Goal: Task Accomplishment & Management: Use online tool/utility

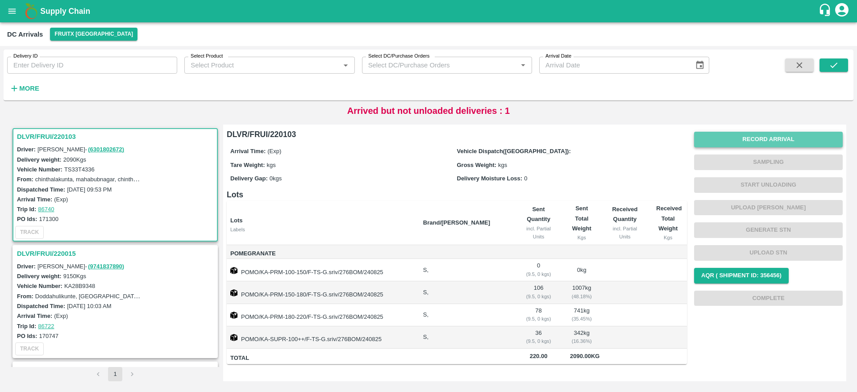
click at [777, 132] on button "Record Arrival" at bounding box center [768, 140] width 149 height 16
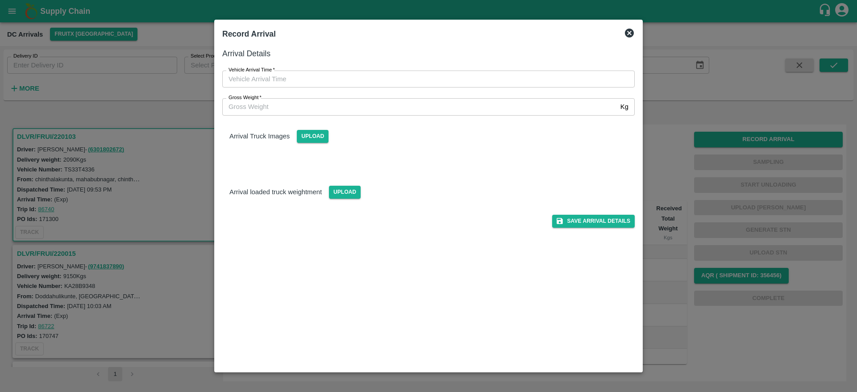
type input "DD/MM/YYYY hh:mm aa"
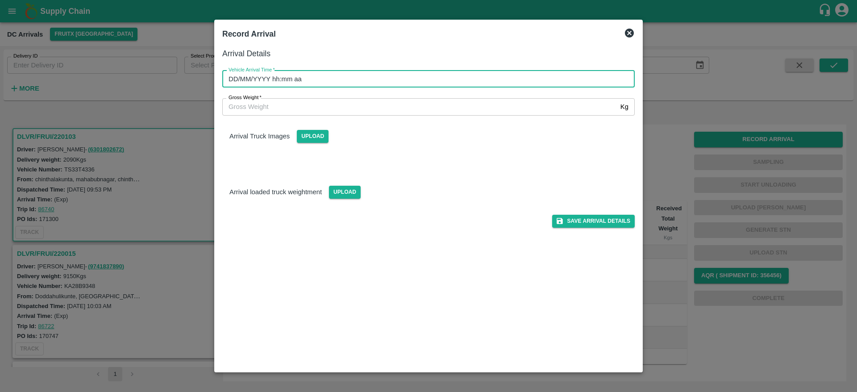
click at [433, 84] on input "DD/MM/YYYY hh:mm aa" at bounding box center [425, 79] width 406 height 17
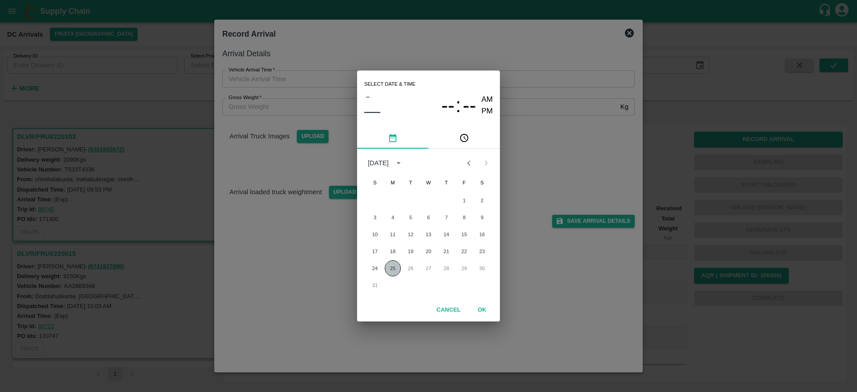
click at [397, 263] on button "25" at bounding box center [393, 268] width 16 height 16
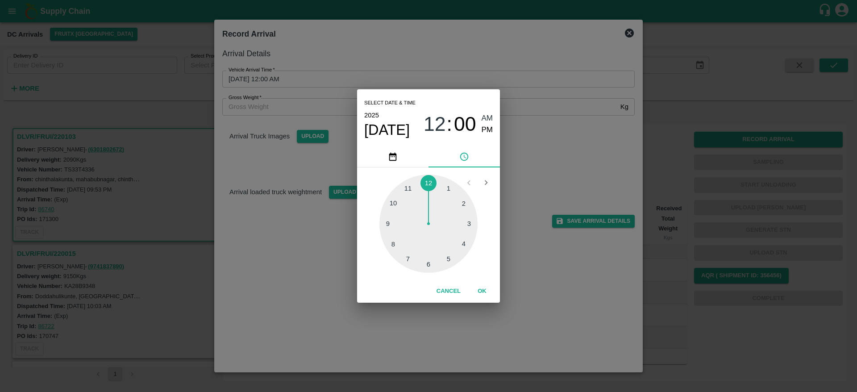
click at [454, 258] on div at bounding box center [429, 224] width 98 height 98
type input "25/08/2025 05:00 AM"
click at [483, 290] on button "OK" at bounding box center [482, 292] width 29 height 16
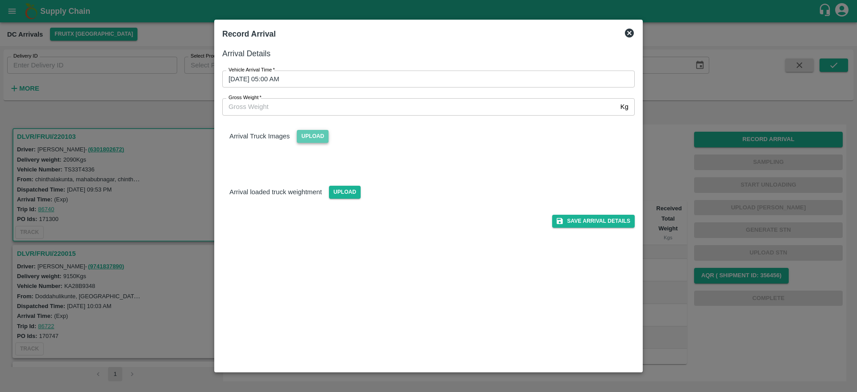
click at [314, 139] on span "Upload" at bounding box center [313, 136] width 32 height 13
click at [0, 0] on input "Upload" at bounding box center [0, 0] width 0 height 0
click at [327, 136] on span "Upload" at bounding box center [313, 136] width 32 height 13
click at [0, 0] on input "Upload" at bounding box center [0, 0] width 0 height 0
click at [590, 224] on button "Save Arrival Details" at bounding box center [593, 221] width 83 height 13
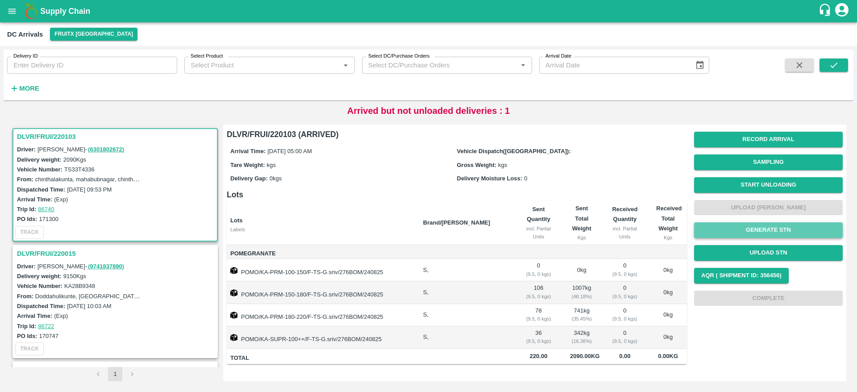
click at [782, 234] on button "Generate STN" at bounding box center [768, 230] width 149 height 16
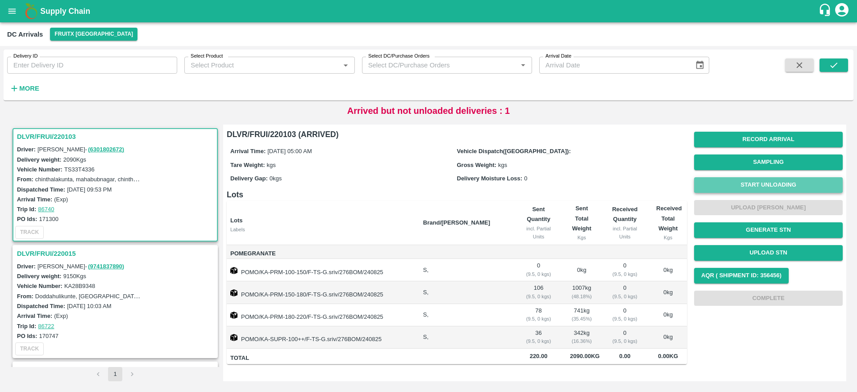
click at [791, 189] on button "Start Unloading" at bounding box center [768, 185] width 149 height 16
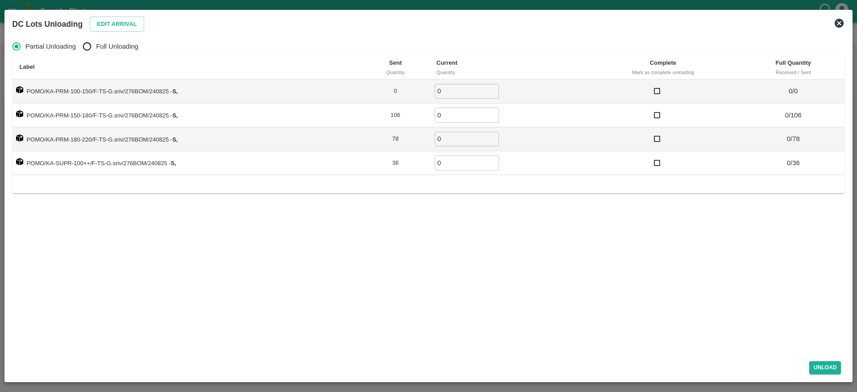
click at [123, 52] on label "Full Unloading" at bounding box center [108, 47] width 60 height 18
click at [96, 52] on input "Full Unloading" at bounding box center [87, 47] width 18 height 18
radio input "true"
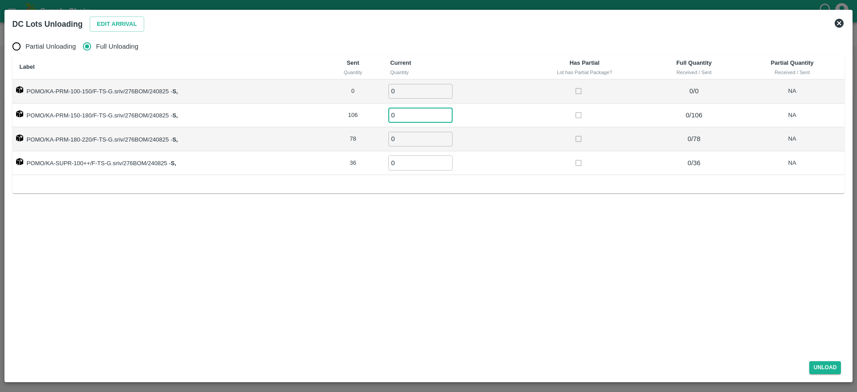
click at [414, 121] on input "0" at bounding box center [421, 115] width 64 height 15
type input "106"
type input "78"
type input "36"
click at [828, 365] on button "Unload" at bounding box center [826, 367] width 32 height 13
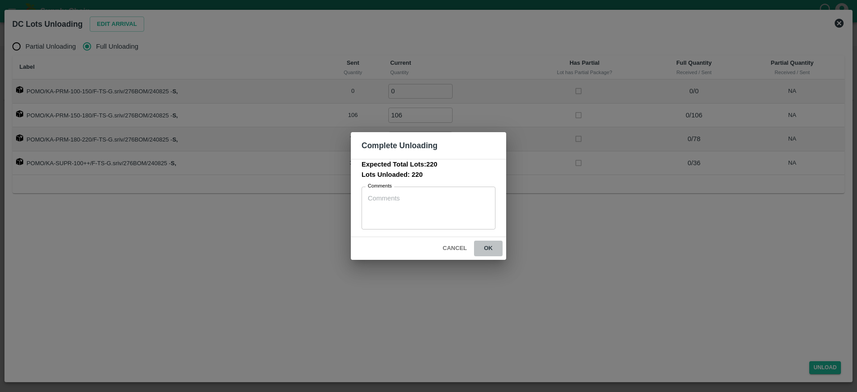
click at [497, 252] on button "ok" at bounding box center [488, 249] width 29 height 16
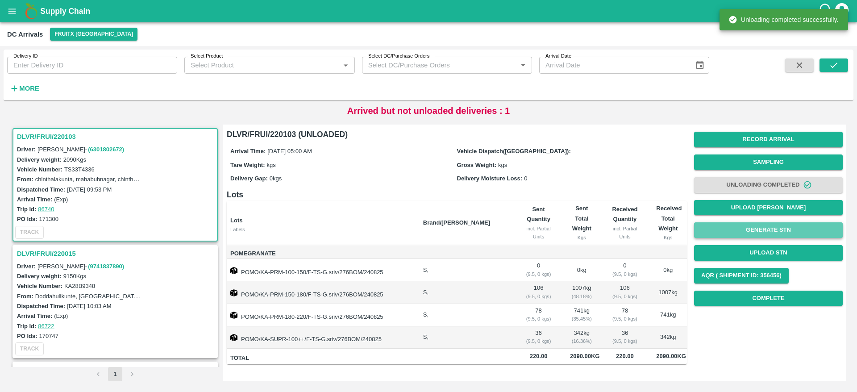
click at [775, 234] on button "Generate STN" at bounding box center [768, 230] width 149 height 16
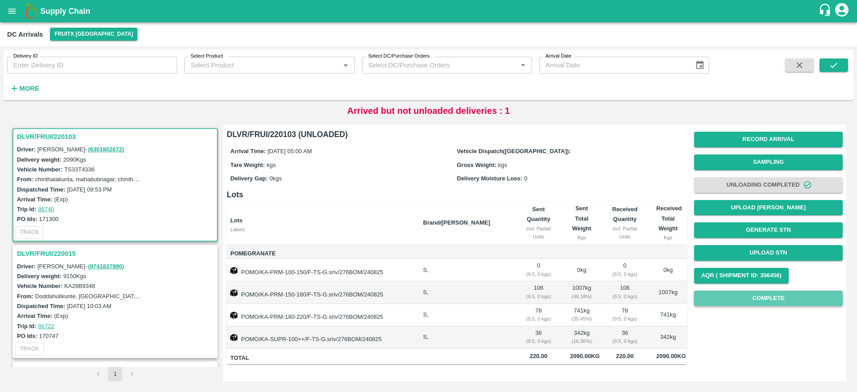
click at [795, 296] on button "Complete" at bounding box center [768, 299] width 149 height 16
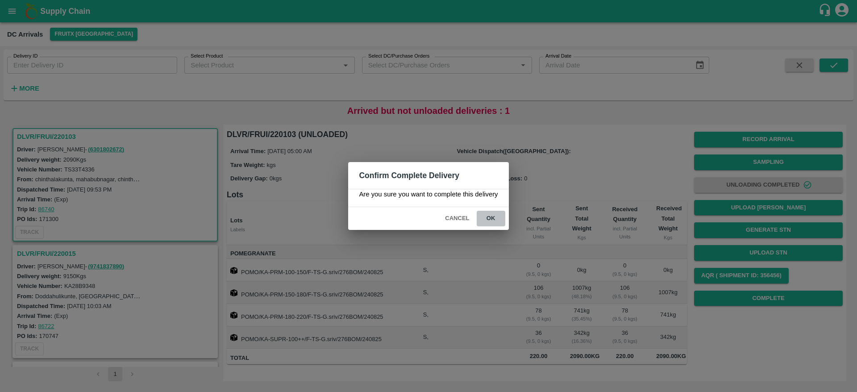
click at [492, 213] on button "ok" at bounding box center [491, 219] width 29 height 16
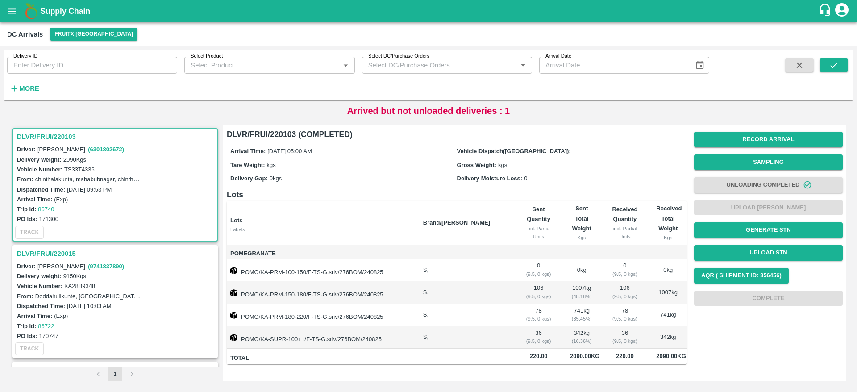
click at [42, 254] on h3 "DLVR/FRUI/220015" at bounding box center [116, 254] width 199 height 12
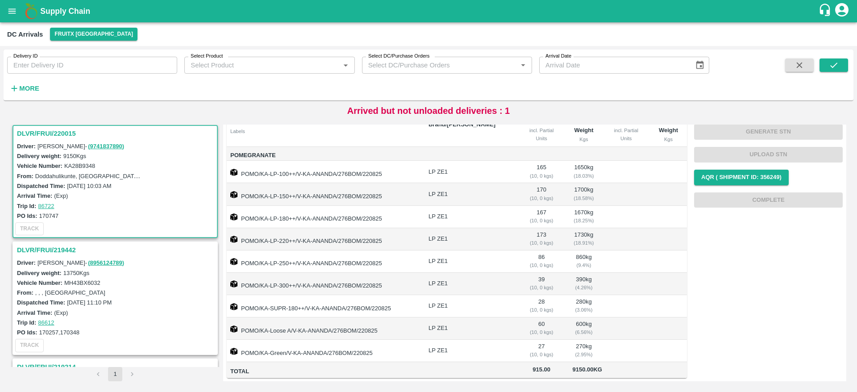
scroll to position [109, 0]
click at [65, 247] on h3 "DLVR/FRUI/219442" at bounding box center [116, 250] width 199 height 12
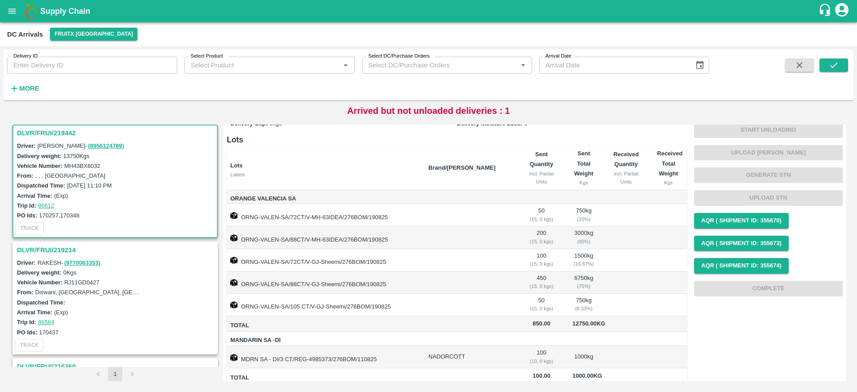
scroll to position [82, 0]
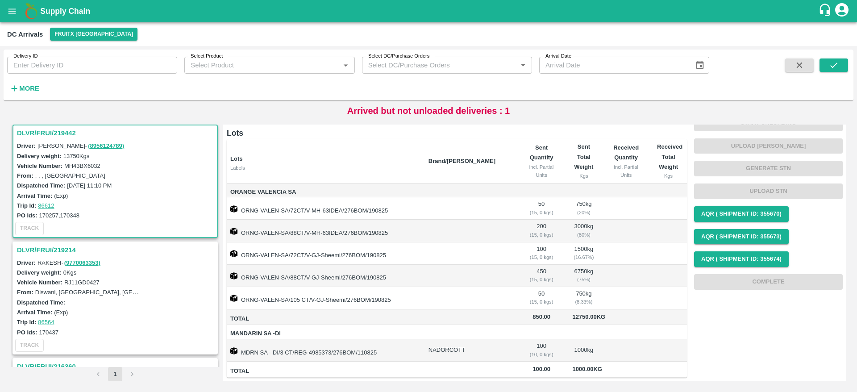
click at [61, 248] on h3 "DLVR/FRUI/219214" at bounding box center [116, 250] width 199 height 12
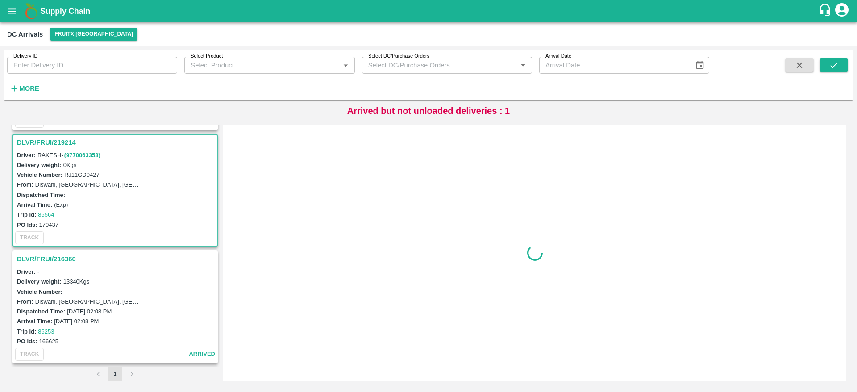
scroll to position [354, 0]
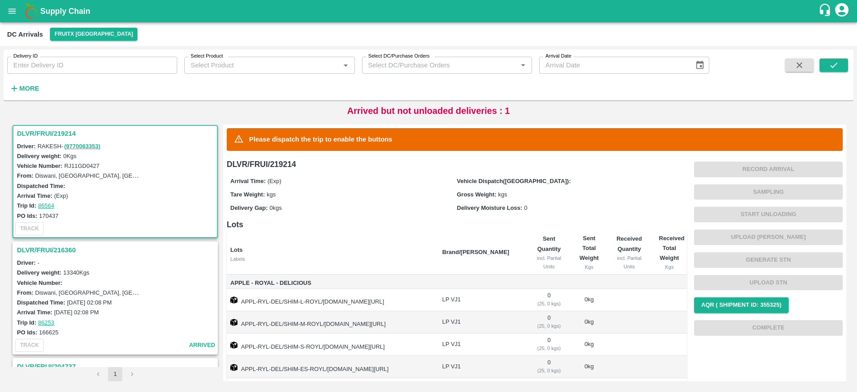
click at [75, 251] on h3 "DLVR/FRUI/216360" at bounding box center [116, 250] width 199 height 12
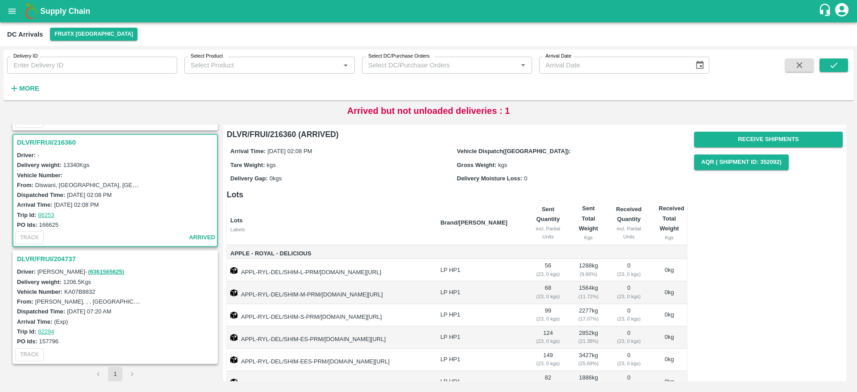
scroll to position [64, 0]
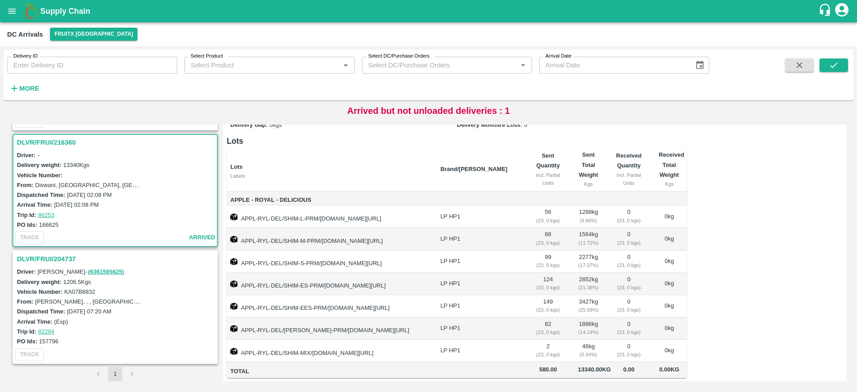
click at [69, 259] on h3 "DLVR/FRUI/204737" at bounding box center [116, 259] width 199 height 12
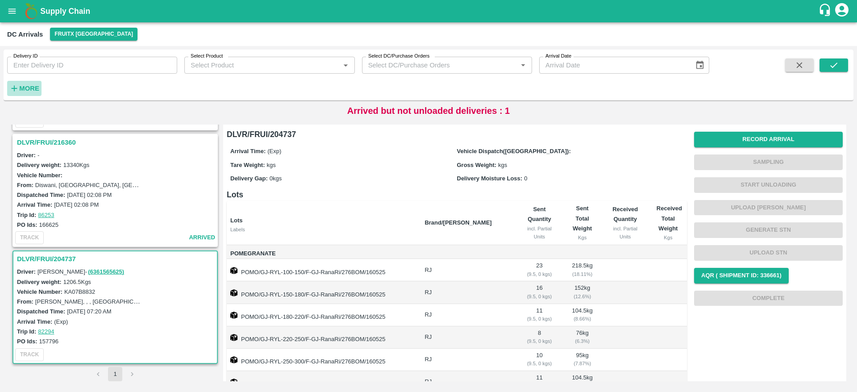
click at [41, 89] on button "More" at bounding box center [24, 88] width 34 height 15
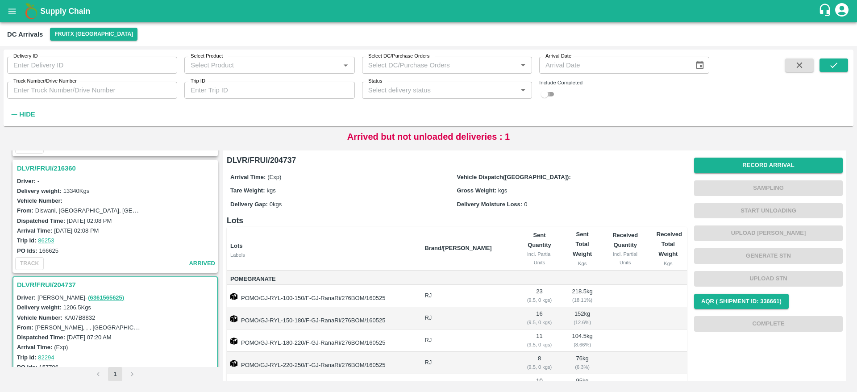
click at [544, 97] on input "checkbox" at bounding box center [545, 94] width 32 height 11
click at [844, 60] on button "submit" at bounding box center [834, 64] width 29 height 13
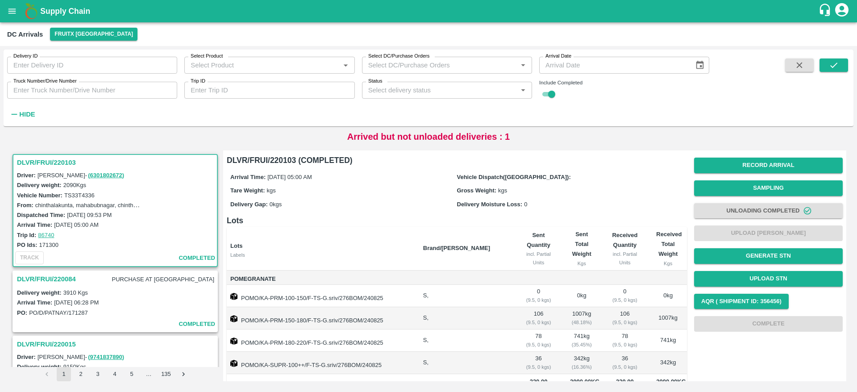
scroll to position [23, 0]
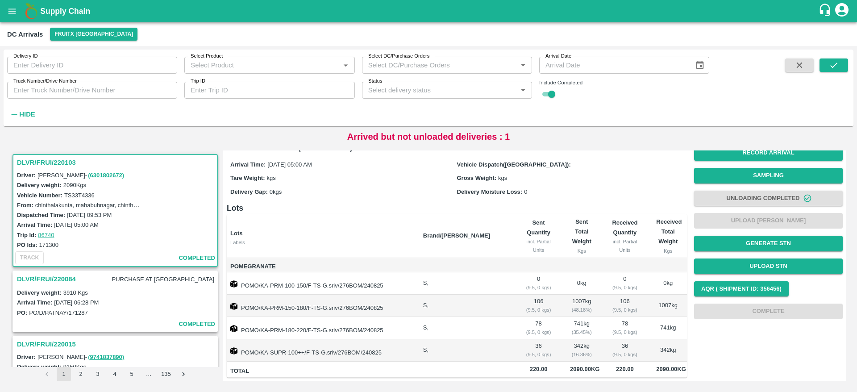
click at [56, 278] on h3 "DLVR/FRUI/220084" at bounding box center [46, 279] width 59 height 12
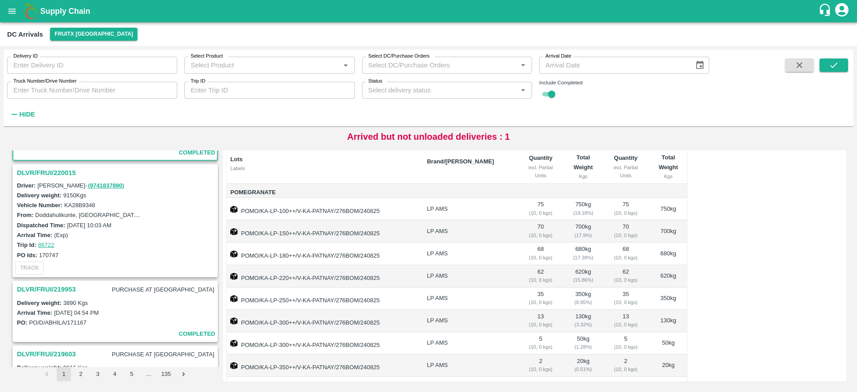
scroll to position [189, 0]
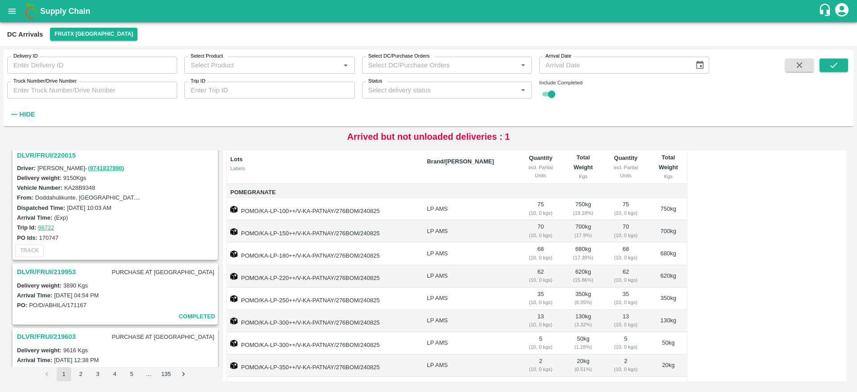
click at [62, 273] on h3 "DLVR/FRUI/219953" at bounding box center [46, 272] width 59 height 12
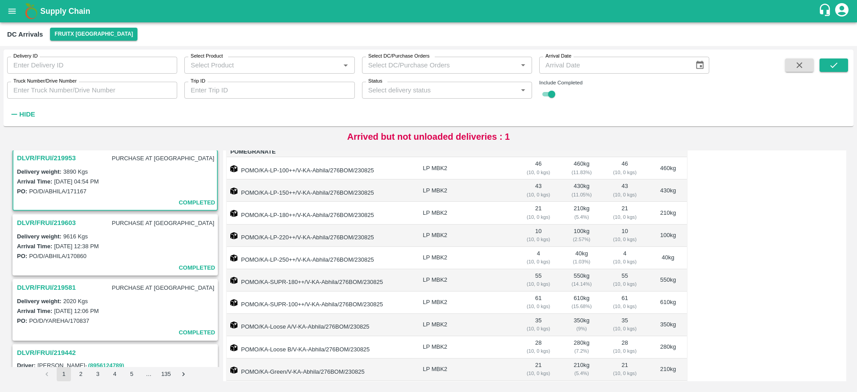
scroll to position [193, 0]
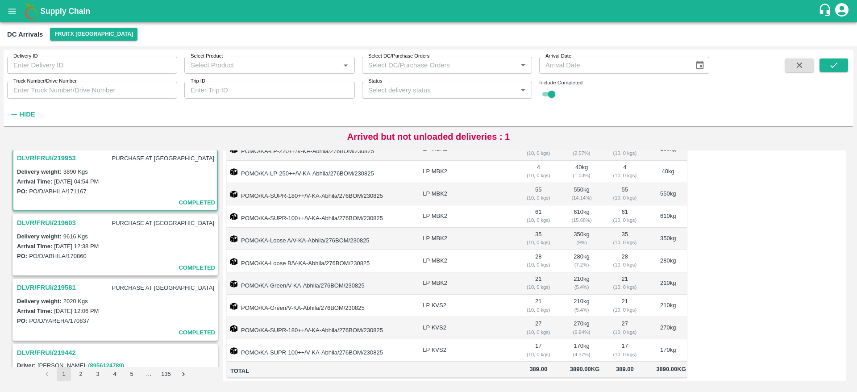
click at [59, 227] on h3 "DLVR/FRUI/219603" at bounding box center [46, 223] width 59 height 12
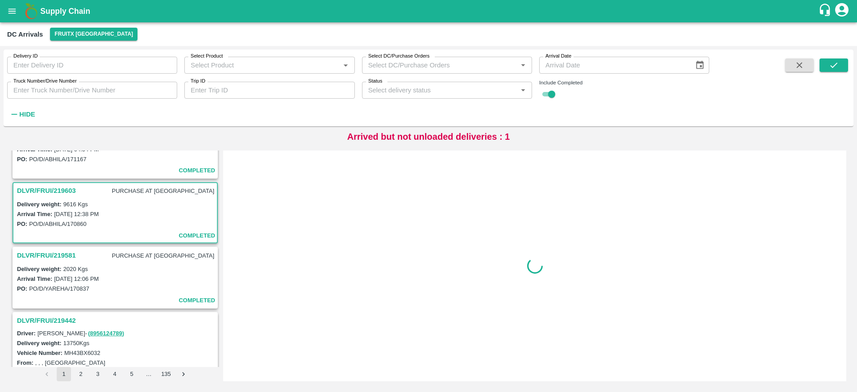
scroll to position [368, 0]
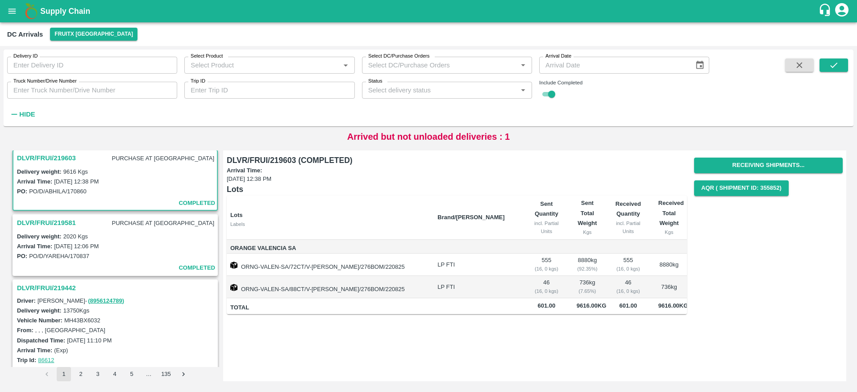
click at [58, 221] on h3 "DLVR/FRUI/219581" at bounding box center [46, 223] width 59 height 12
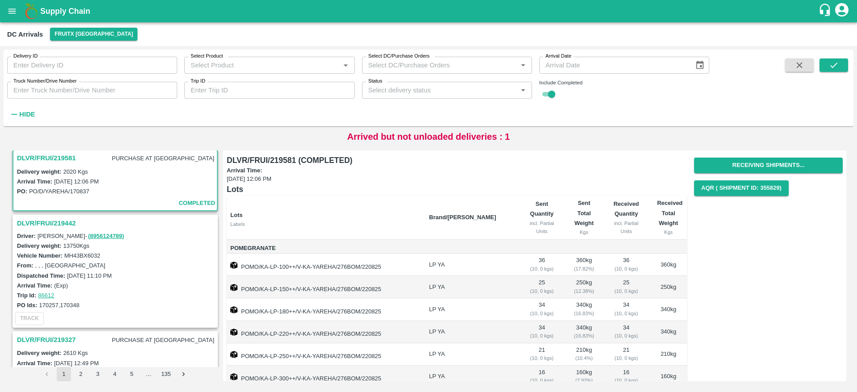
scroll to position [170, 0]
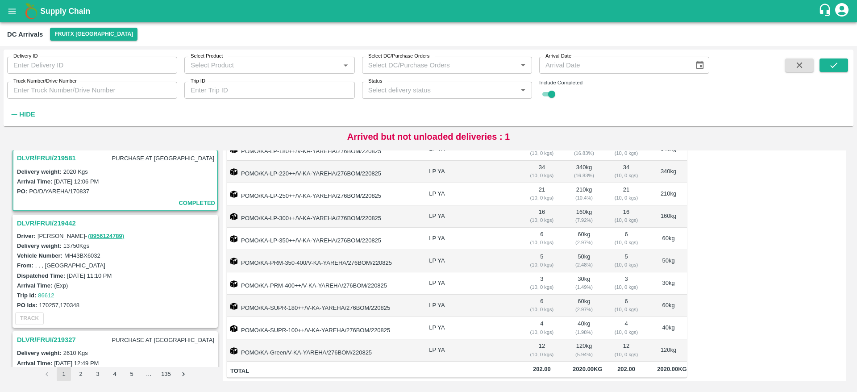
click at [52, 217] on h3 "DLVR/FRUI/219442" at bounding box center [116, 223] width 199 height 12
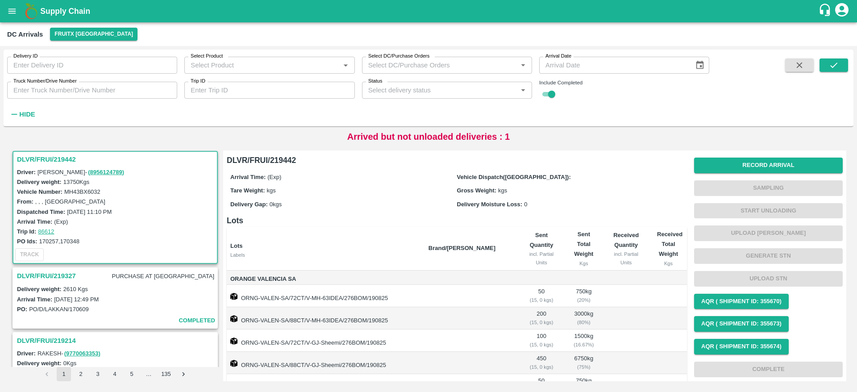
scroll to position [108, 0]
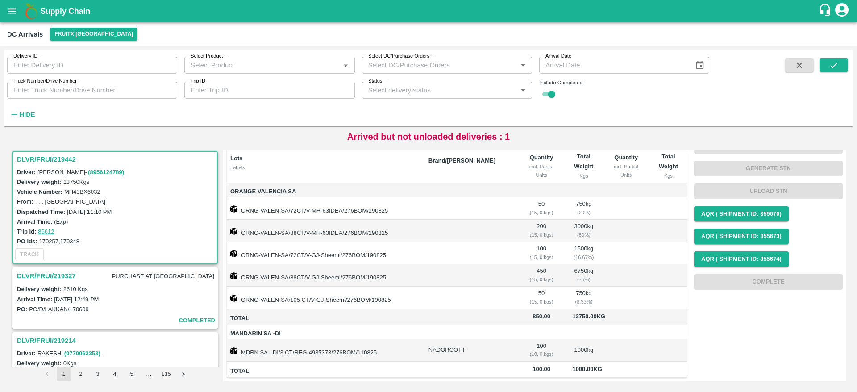
click at [75, 278] on h3 "DLVR/FRUI/219327" at bounding box center [46, 276] width 59 height 12
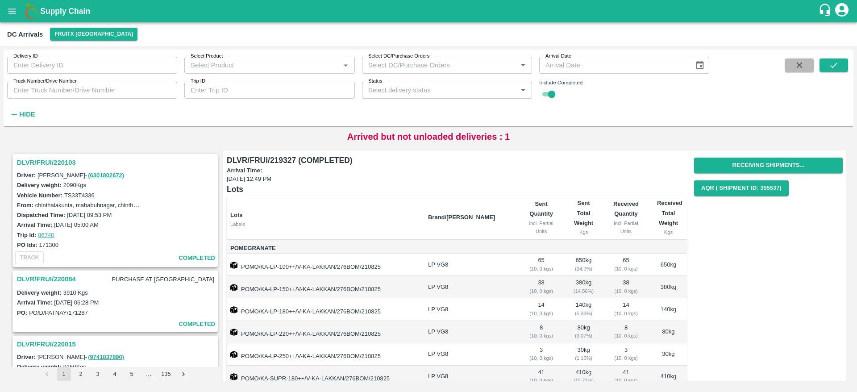
click at [809, 68] on button "button" at bounding box center [800, 64] width 29 height 13
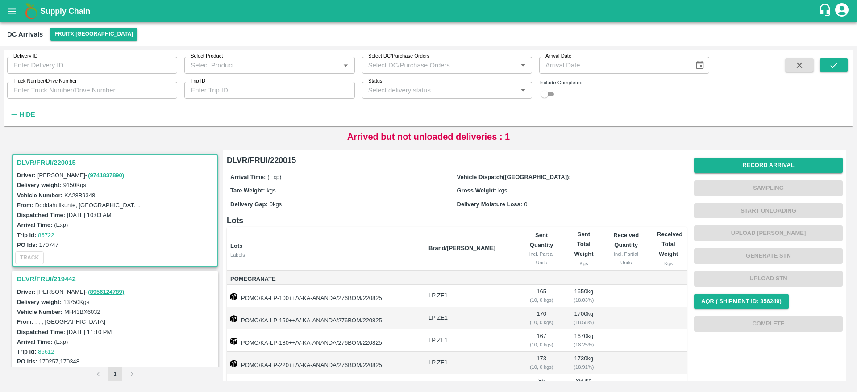
scroll to position [134, 0]
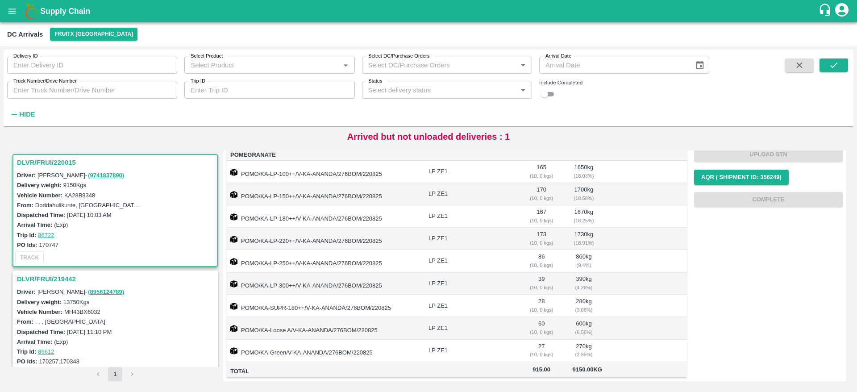
click at [55, 281] on h3 "DLVR/FRUI/219442" at bounding box center [116, 279] width 199 height 12
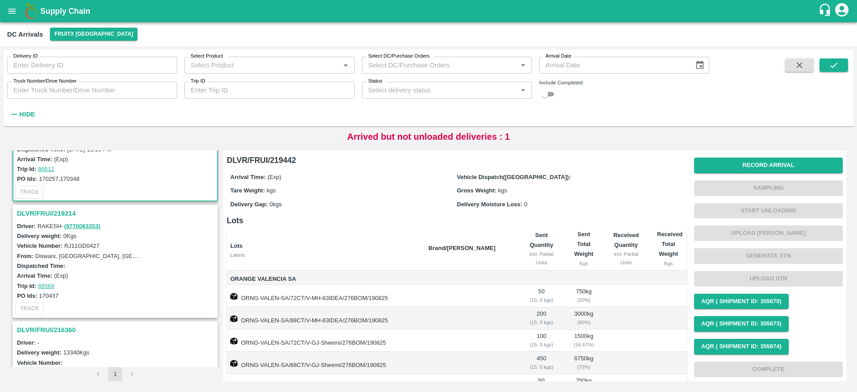
scroll to position [183, 0]
click at [545, 95] on input "checkbox" at bounding box center [545, 94] width 32 height 11
checkbox input "true"
click at [829, 64] on icon "submit" at bounding box center [834, 65] width 10 height 10
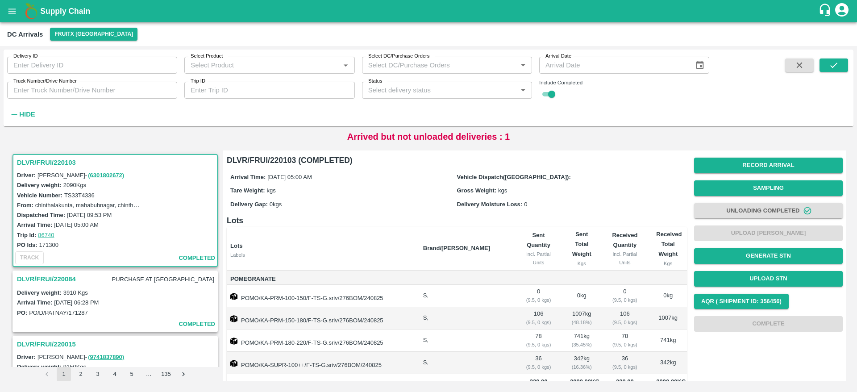
click at [791, 67] on button "button" at bounding box center [800, 64] width 29 height 13
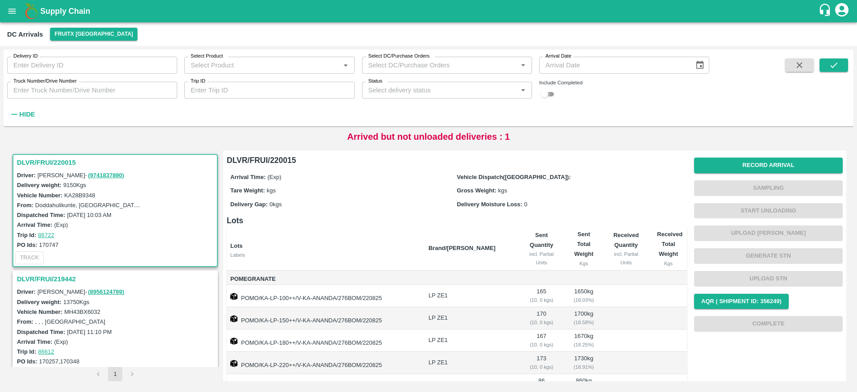
click at [545, 95] on input "checkbox" at bounding box center [545, 94] width 32 height 11
checkbox input "true"
click at [837, 65] on icon "submit" at bounding box center [834, 65] width 10 height 10
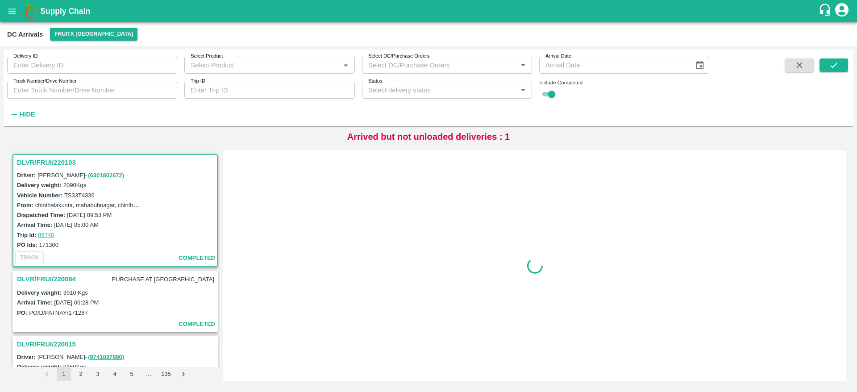
click at [52, 277] on h3 "DLVR/FRUI/220084" at bounding box center [46, 279] width 59 height 12
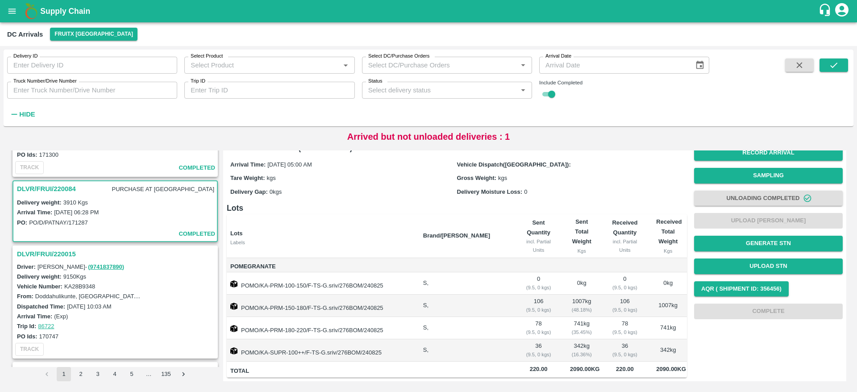
scroll to position [86, 0]
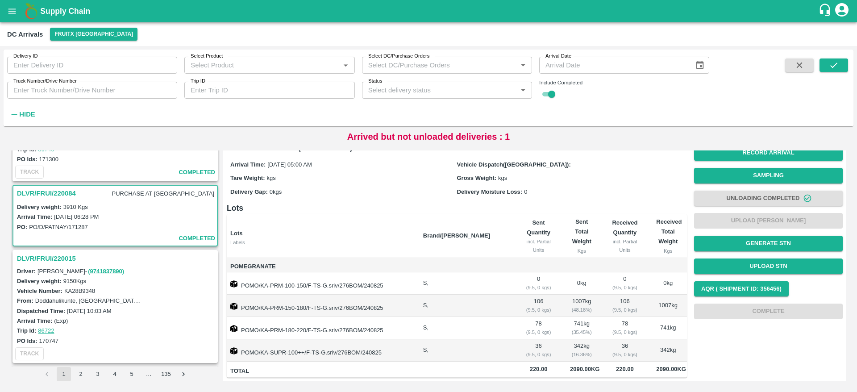
click at [52, 201] on div "DLVR/FRUI/220084 PURCHASE AT DC" at bounding box center [115, 194] width 204 height 16
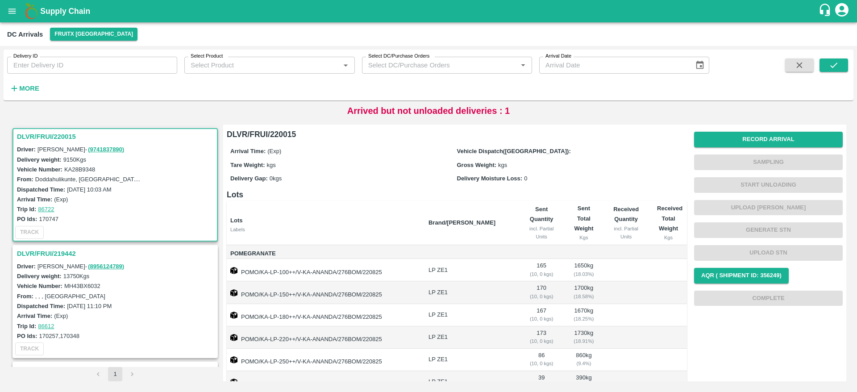
click at [38, 102] on div "Delivery ID Delivery ID Select Product Select Product   * Select DC/Purchase Or…" at bounding box center [429, 77] width 850 height 54
click at [33, 96] on div "Delivery ID Delivery ID Select Product Select Product   * Select DC/Purchase Or…" at bounding box center [429, 75] width 850 height 44
click at [29, 92] on h6 "More" at bounding box center [29, 89] width 20 height 12
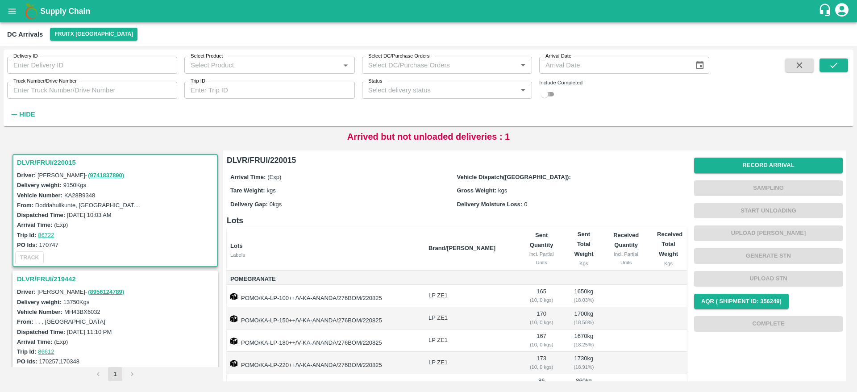
click at [550, 91] on input "checkbox" at bounding box center [545, 94] width 32 height 11
checkbox input "true"
click at [841, 62] on button "submit" at bounding box center [834, 64] width 29 height 13
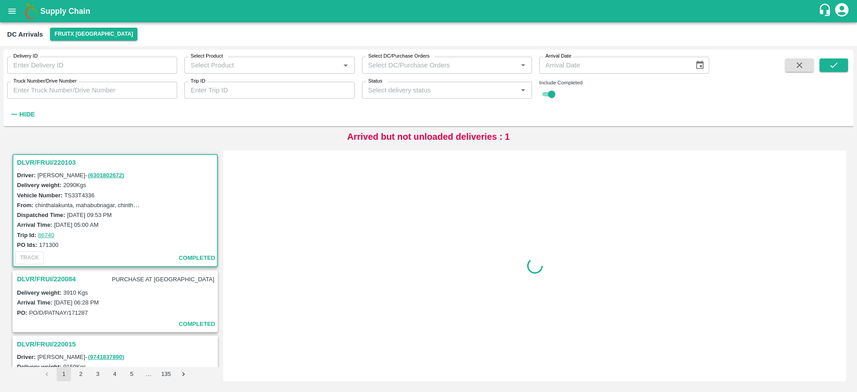
click at [66, 279] on h3 "DLVR/FRUI/220084" at bounding box center [46, 279] width 59 height 12
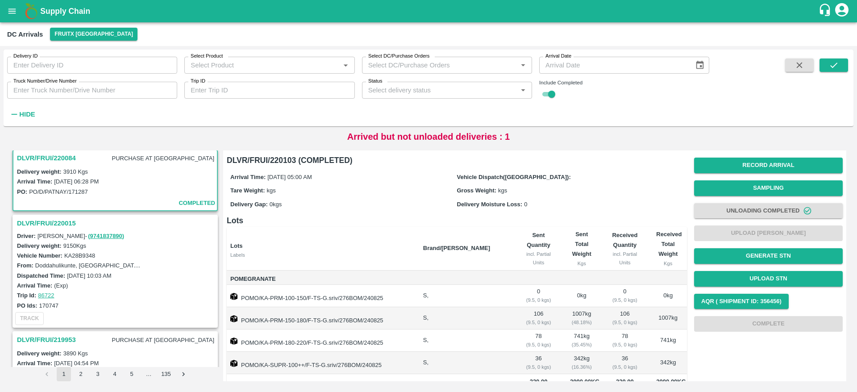
scroll to position [23, 0]
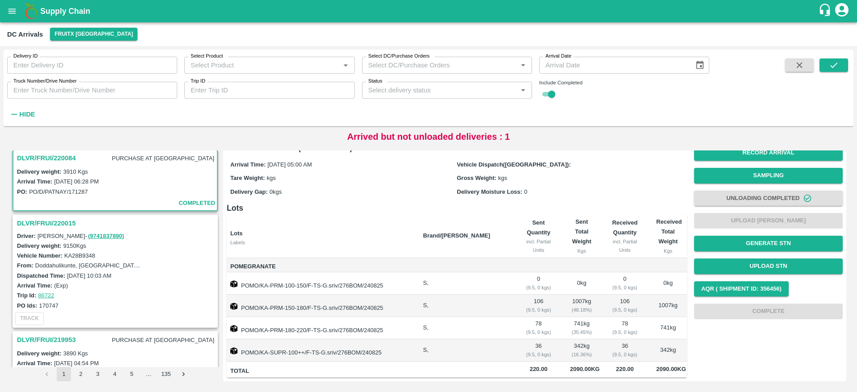
click at [66, 222] on h3 "DLVR/FRUI/220015" at bounding box center [116, 223] width 199 height 12
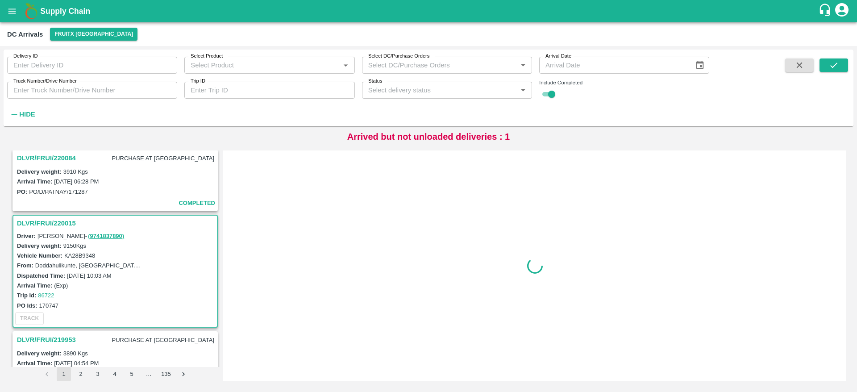
scroll to position [185, 0]
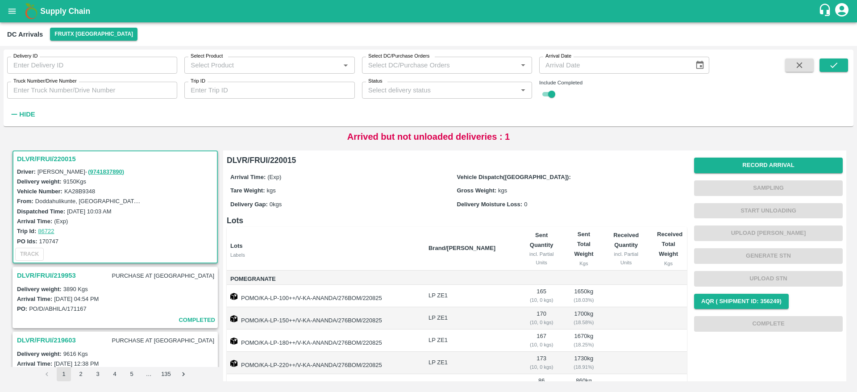
click at [70, 275] on h3 "DLVR/FRUI/219953" at bounding box center [46, 276] width 59 height 12
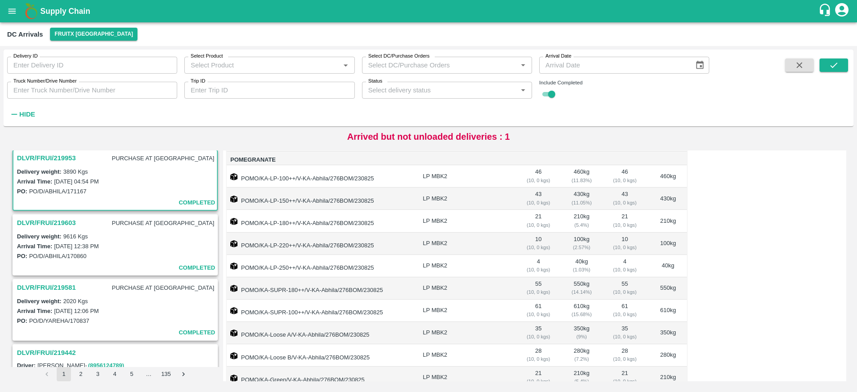
scroll to position [193, 0]
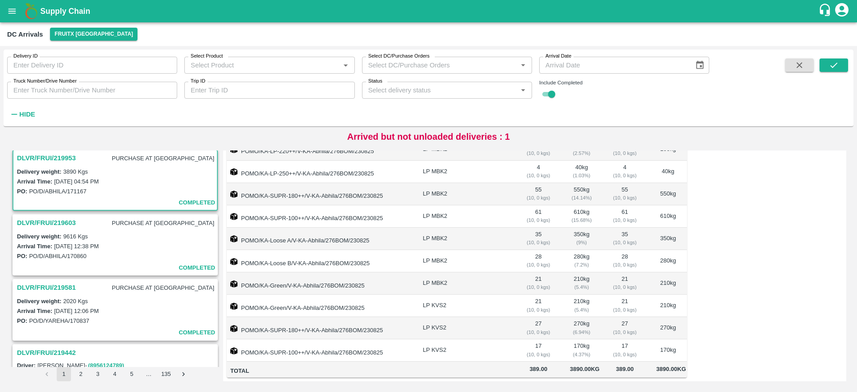
click at [59, 217] on h3 "DLVR/FRUI/219603" at bounding box center [46, 223] width 59 height 12
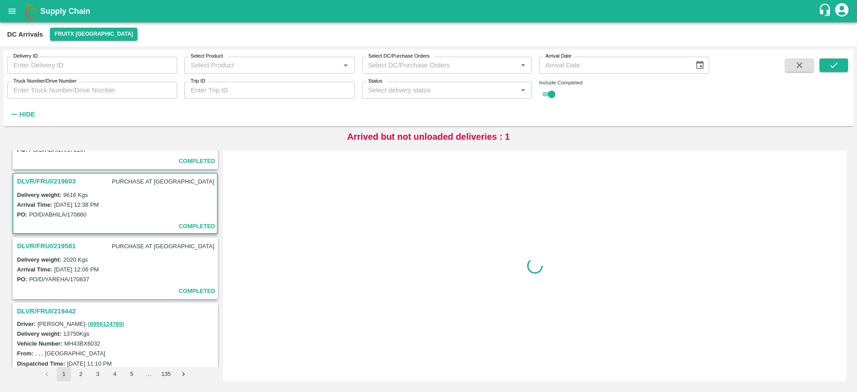
scroll to position [368, 0]
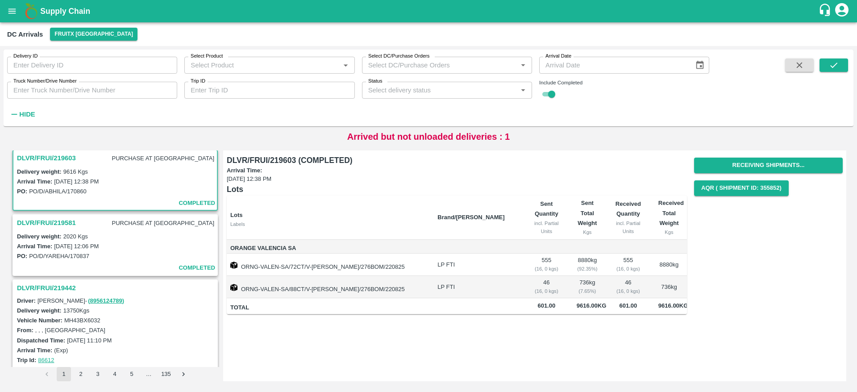
click at [81, 223] on p "DLVR/FRUI/219581 PURCHASE AT [GEOGRAPHIC_DATA]" at bounding box center [116, 223] width 199 height 13
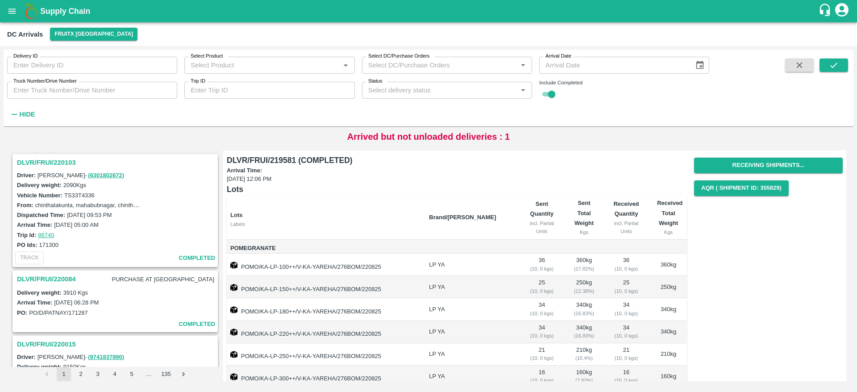
click at [68, 280] on h3 "DLVR/FRUI/220084" at bounding box center [46, 279] width 59 height 12
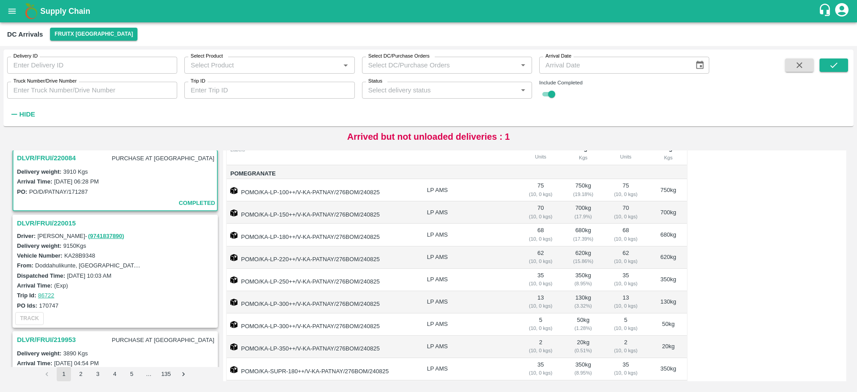
scroll to position [75, 0]
